Goal: Check status

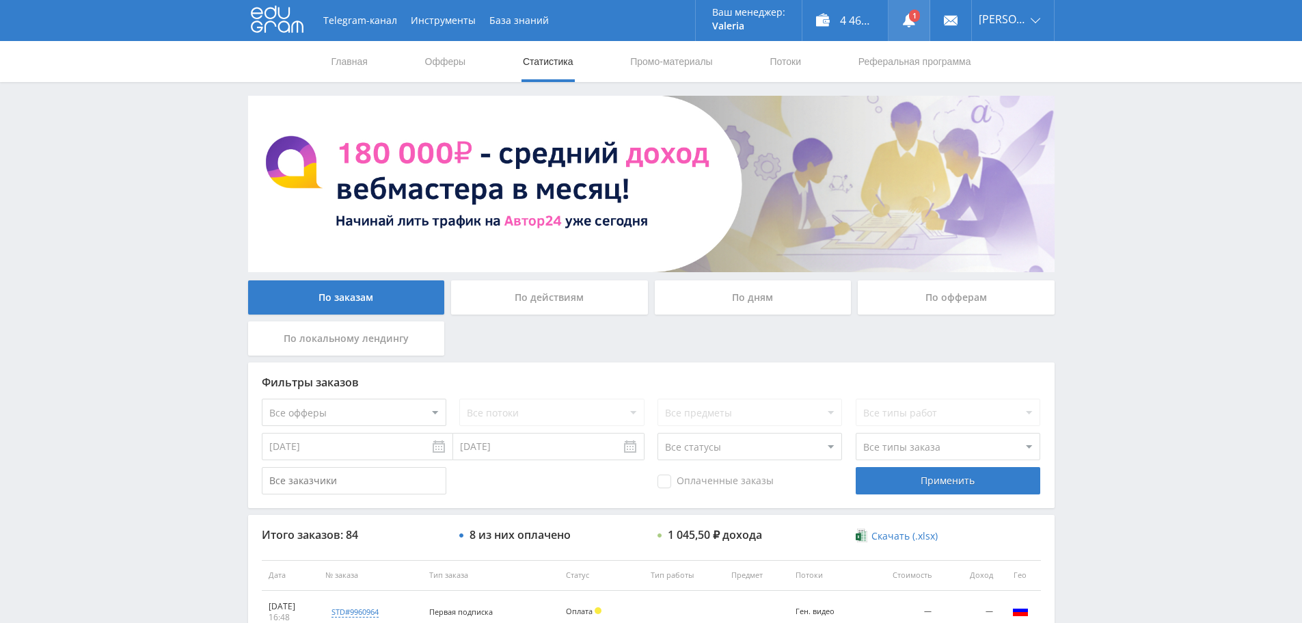
click at [914, 18] on link at bounding box center [909, 20] width 41 height 41
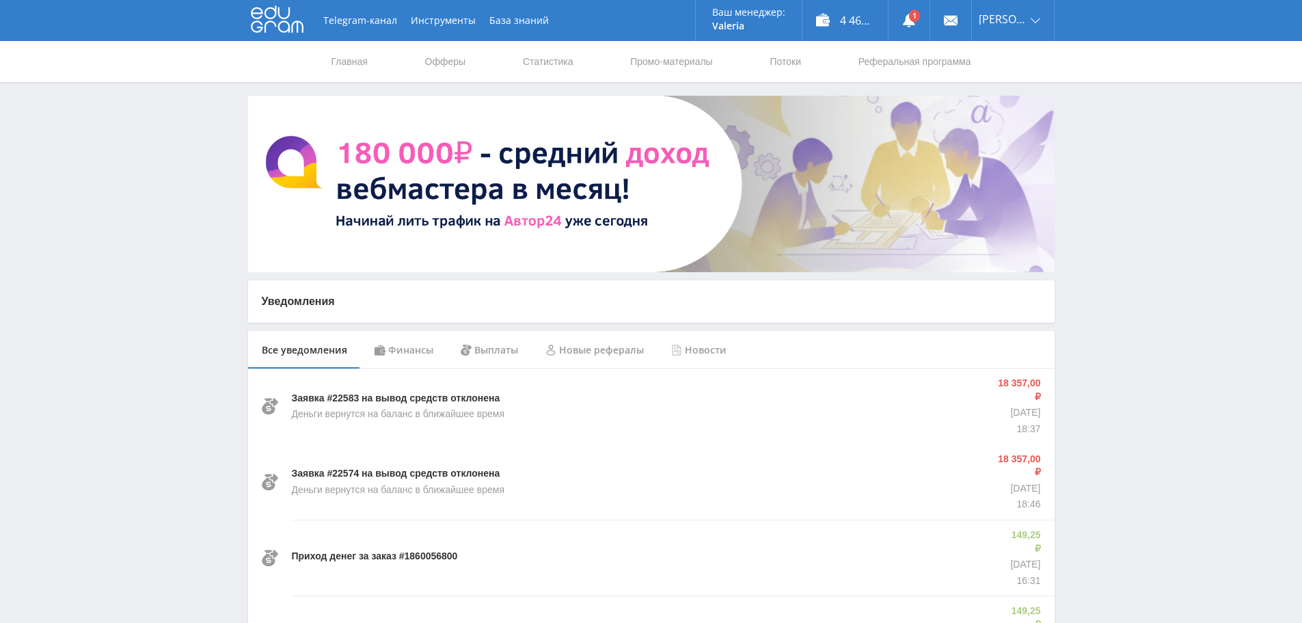
click at [392, 355] on div "Финансы" at bounding box center [404, 350] width 86 height 38
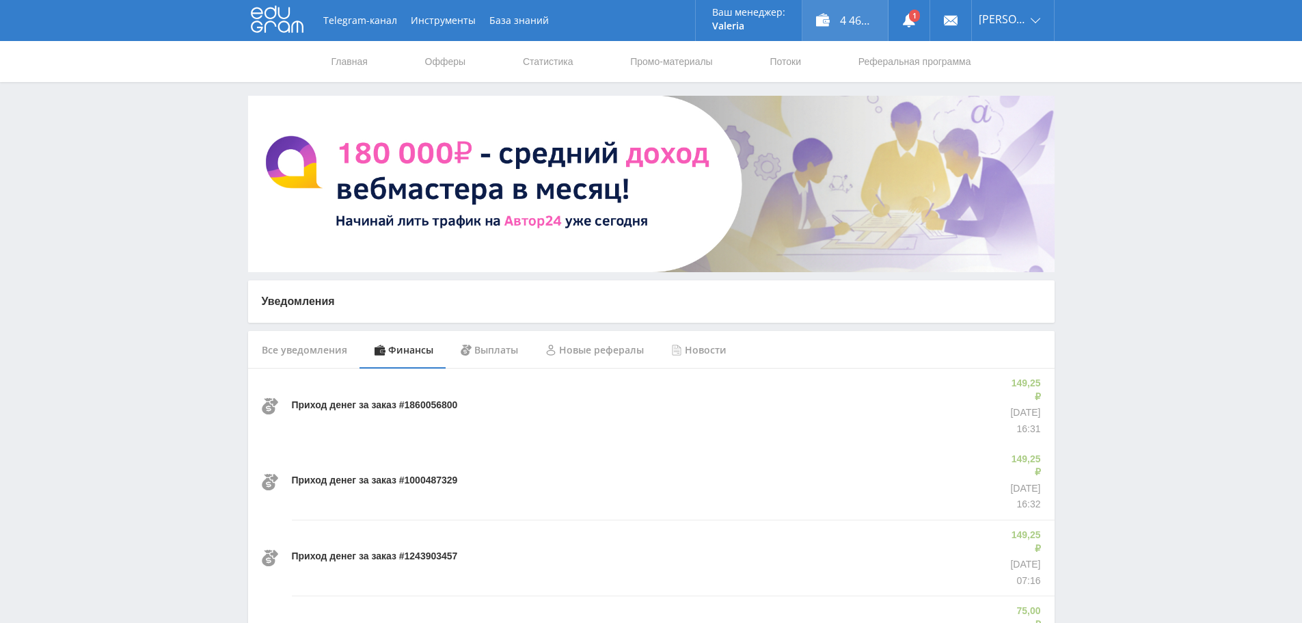
click at [820, 22] on div "4 462,75 ₽" at bounding box center [845, 20] width 85 height 41
